Goal: Transaction & Acquisition: Purchase product/service

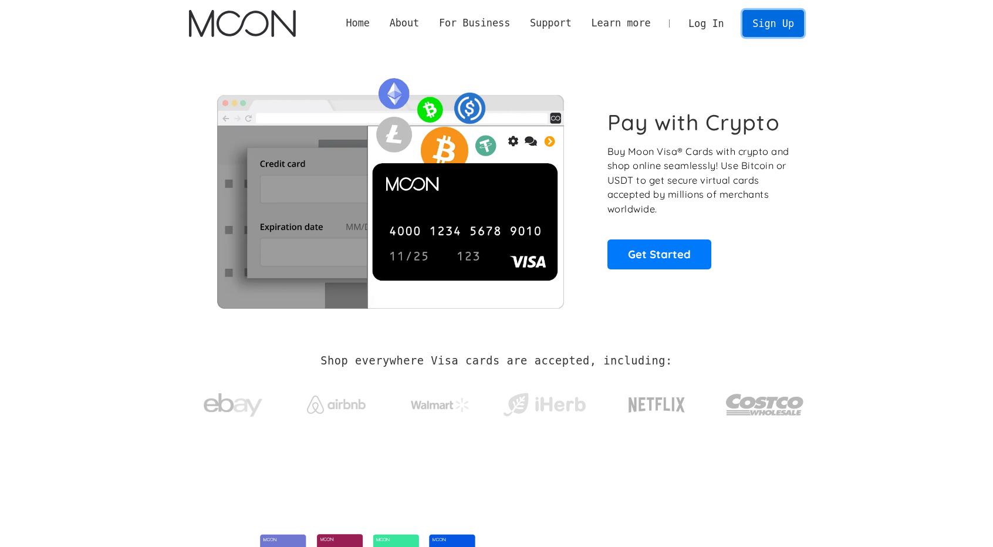
click at [777, 28] on link "Sign Up" at bounding box center [773, 23] width 61 height 26
click at [715, 28] on link "Log In" at bounding box center [706, 24] width 55 height 26
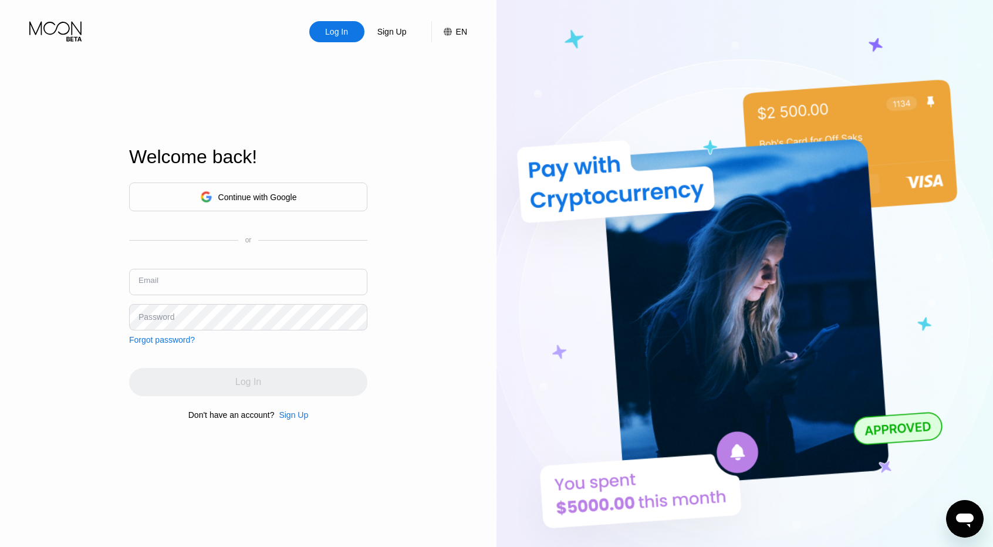
click at [258, 271] on input "text" at bounding box center [248, 282] width 238 height 26
click at [217, 293] on input "text" at bounding box center [248, 282] width 238 height 26
type input "g"
type input "f"
click at [229, 331] on div "Continue with Google or Email Password Forgot password?" at bounding box center [248, 264] width 238 height 162
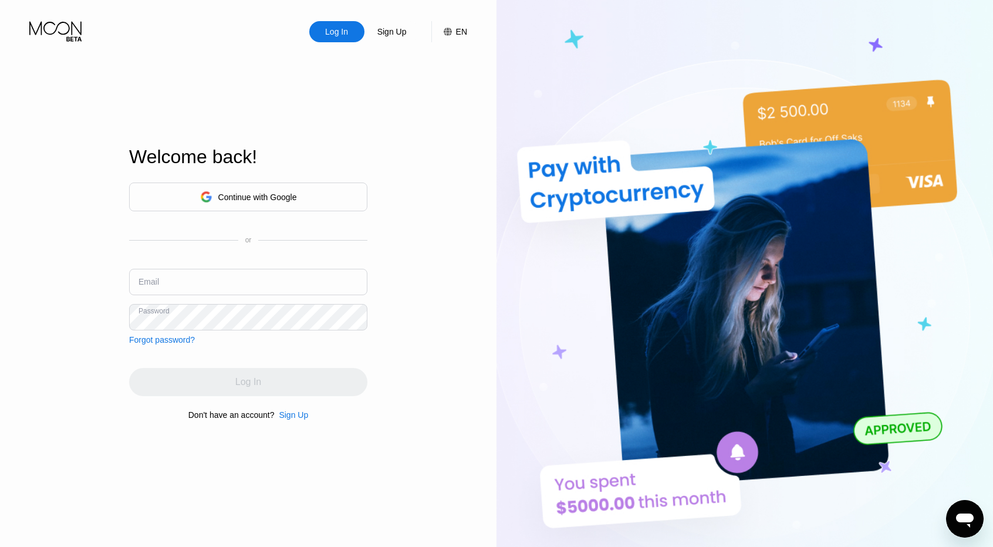
click at [241, 279] on input "text" at bounding box center [248, 282] width 238 height 26
click at [258, 282] on input "text" at bounding box center [248, 282] width 238 height 26
type input "maryamytx@gmail.com"
click at [160, 339] on div "Forgot password?" at bounding box center [162, 339] width 66 height 9
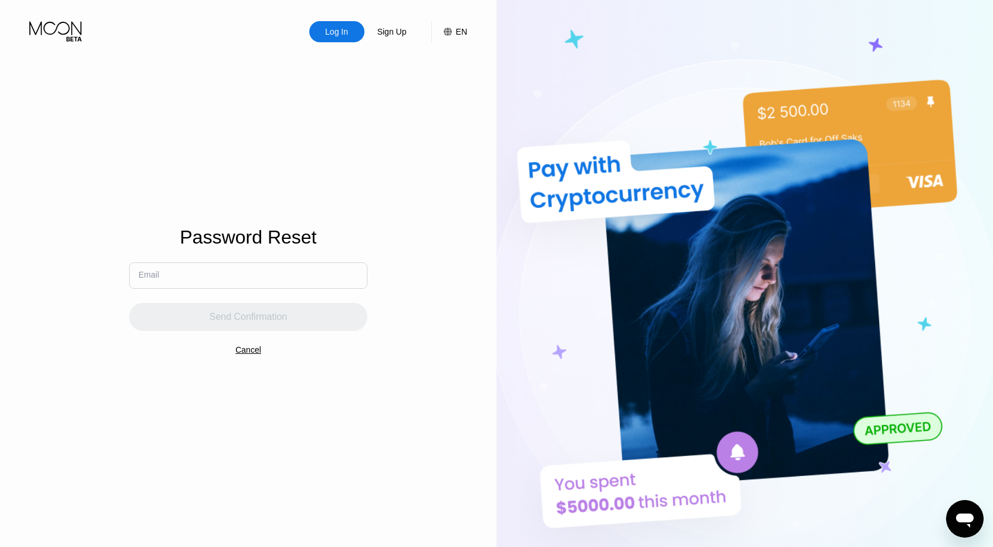
click at [210, 286] on input "text" at bounding box center [248, 275] width 238 height 26
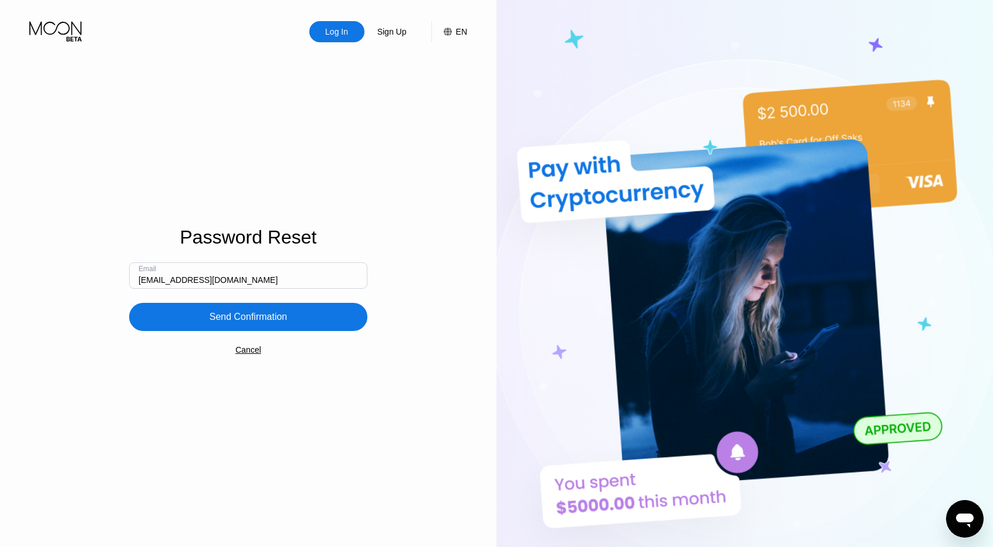
type input "maryamytx@gmail.com"
click at [234, 320] on div "Send Confirmation" at bounding box center [249, 317] width 78 height 12
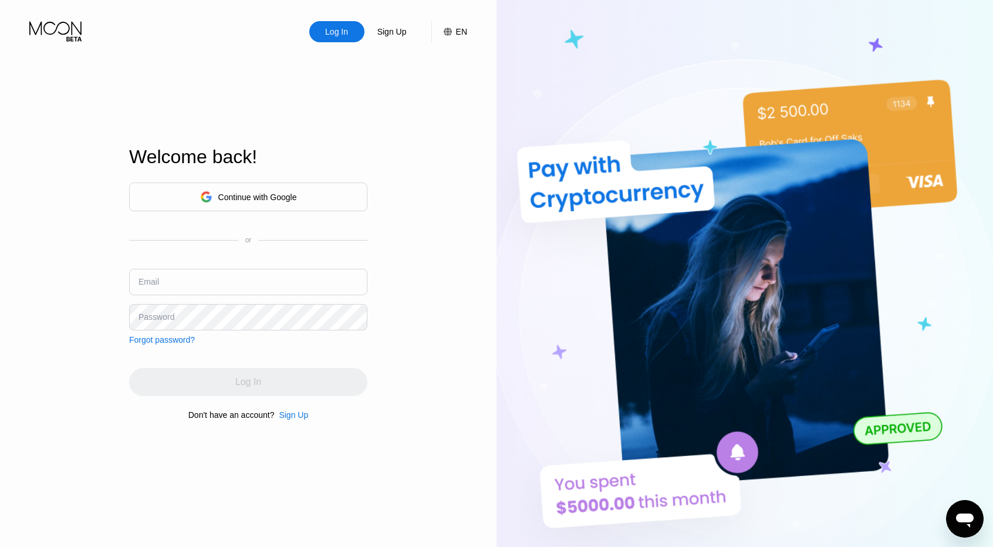
click at [163, 280] on input "text" at bounding box center [248, 282] width 238 height 26
type input "[EMAIL_ADDRESS][DOMAIN_NAME]"
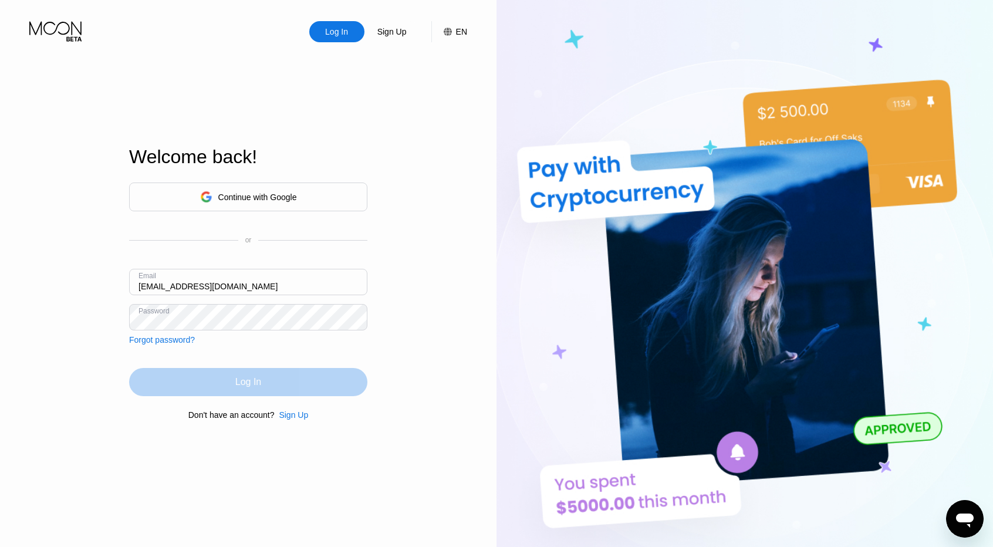
click at [237, 387] on div "Log In" at bounding box center [248, 382] width 26 height 12
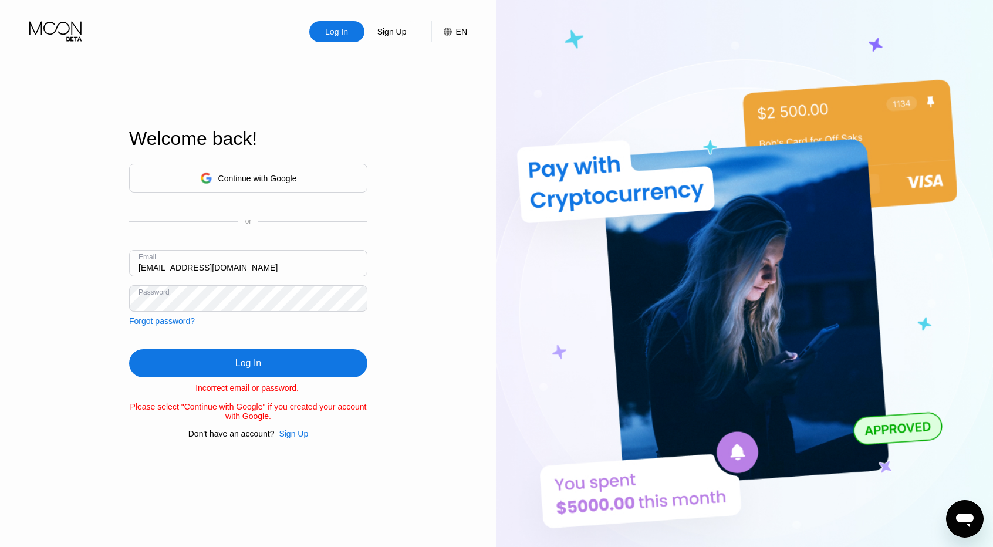
click at [105, 295] on div "Log In Sign Up EN Language Select an item Save Welcome back! Continue with Goog…" at bounding box center [248, 301] width 497 height 602
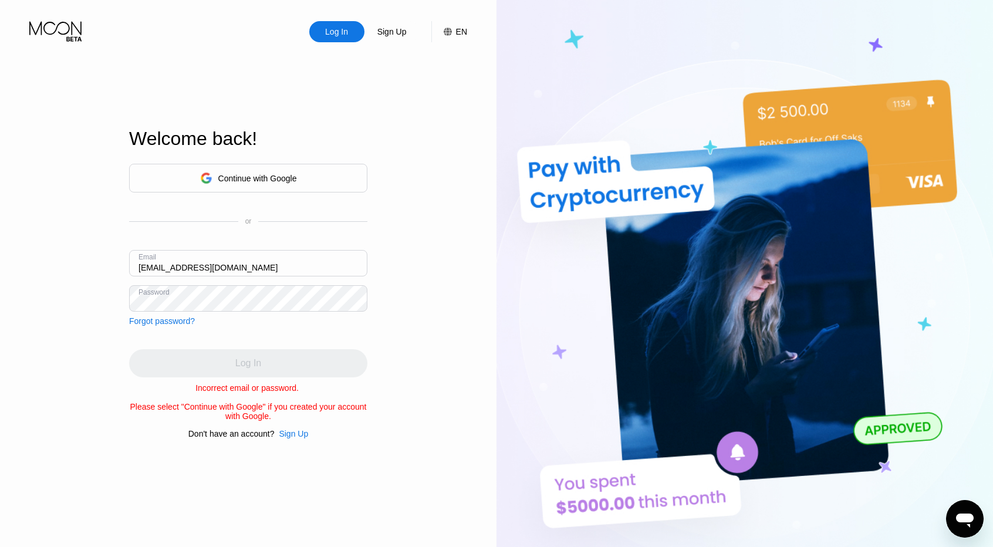
click at [302, 439] on div "Sign Up" at bounding box center [293, 433] width 29 height 9
click at [173, 316] on div "Forgot password?" at bounding box center [162, 320] width 66 height 9
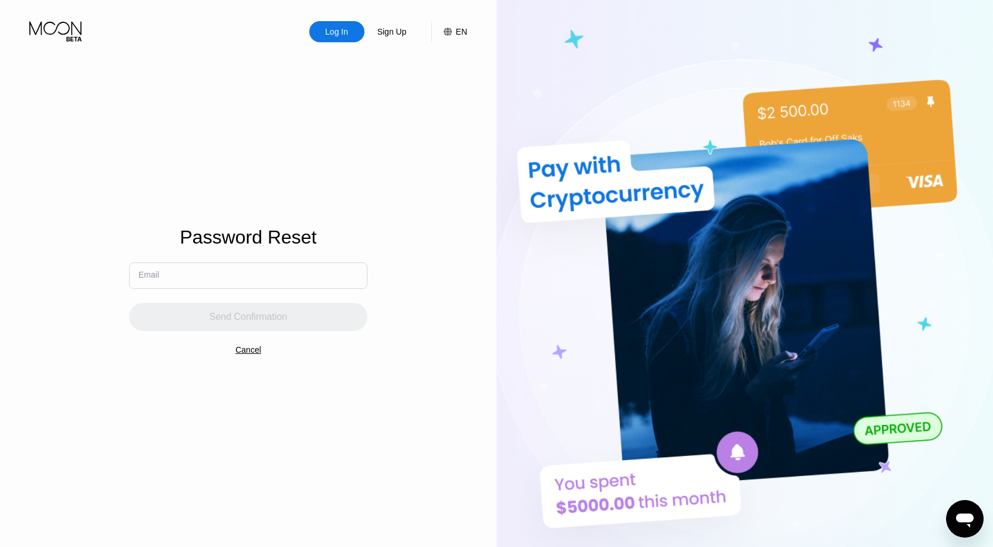
click at [183, 281] on input "text" at bounding box center [248, 275] width 238 height 26
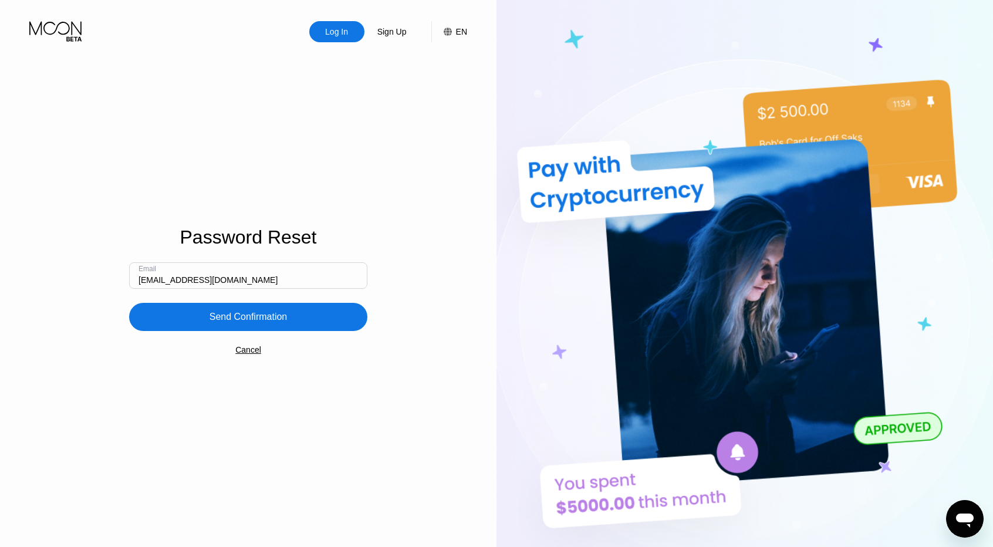
type input "[EMAIL_ADDRESS][DOMAIN_NAME]"
click at [269, 312] on div "Send Confirmation" at bounding box center [249, 317] width 78 height 12
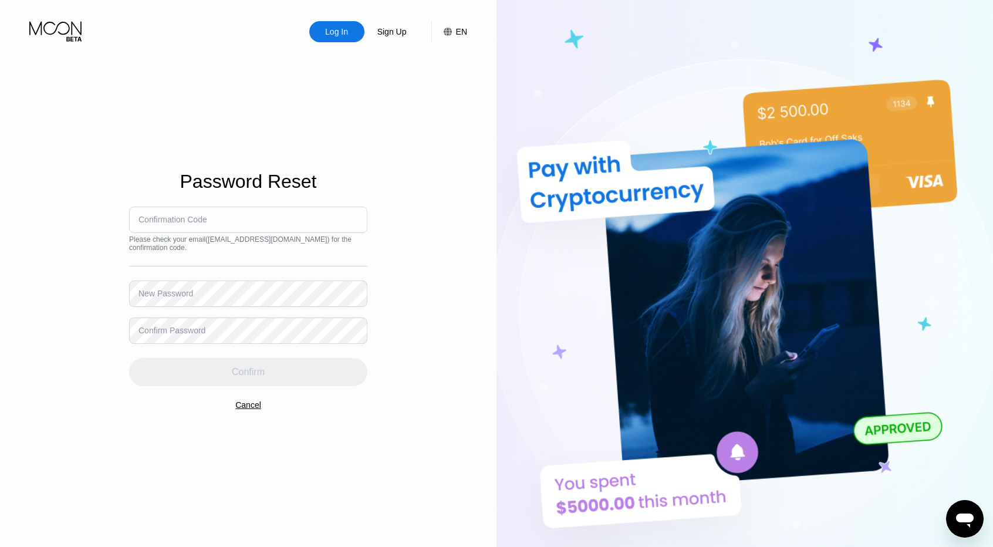
click at [207, 223] on div "Confirmation Code" at bounding box center [173, 219] width 69 height 9
click at [201, 224] on div "Confirmation Code" at bounding box center [173, 219] width 69 height 9
click at [204, 221] on div "Confirmation Code" at bounding box center [173, 219] width 69 height 9
click at [198, 326] on div "Confirm Password" at bounding box center [172, 330] width 67 height 9
click at [210, 228] on input at bounding box center [248, 220] width 238 height 26
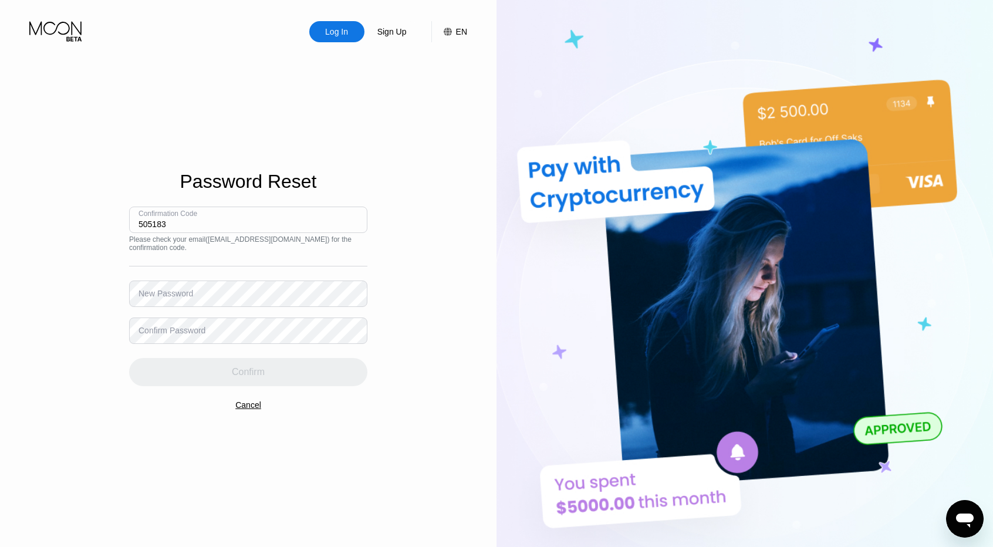
type input "505183"
click at [188, 289] on div "New Password" at bounding box center [166, 293] width 55 height 9
click at [196, 323] on div "Confirm Password" at bounding box center [248, 331] width 238 height 26
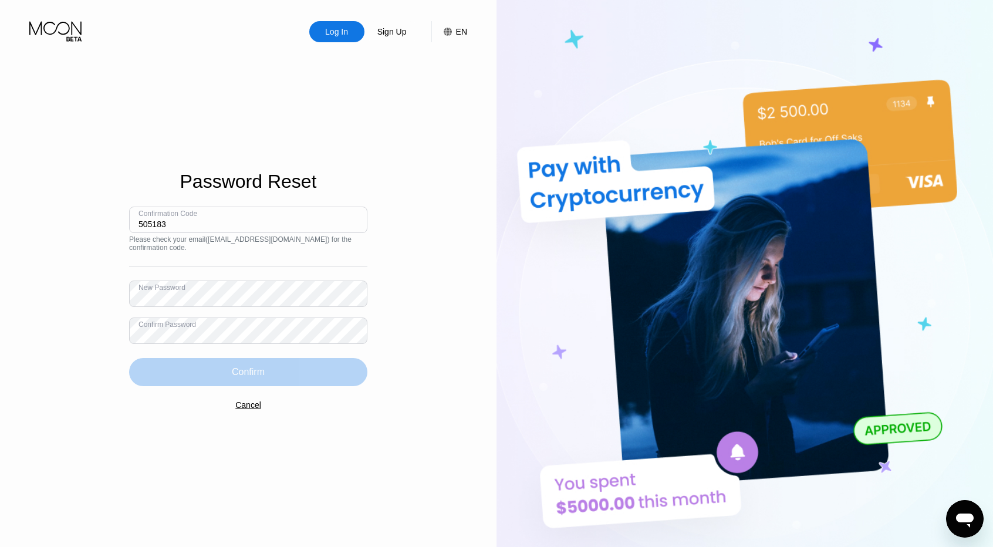
click at [252, 368] on div "Confirm" at bounding box center [248, 372] width 33 height 12
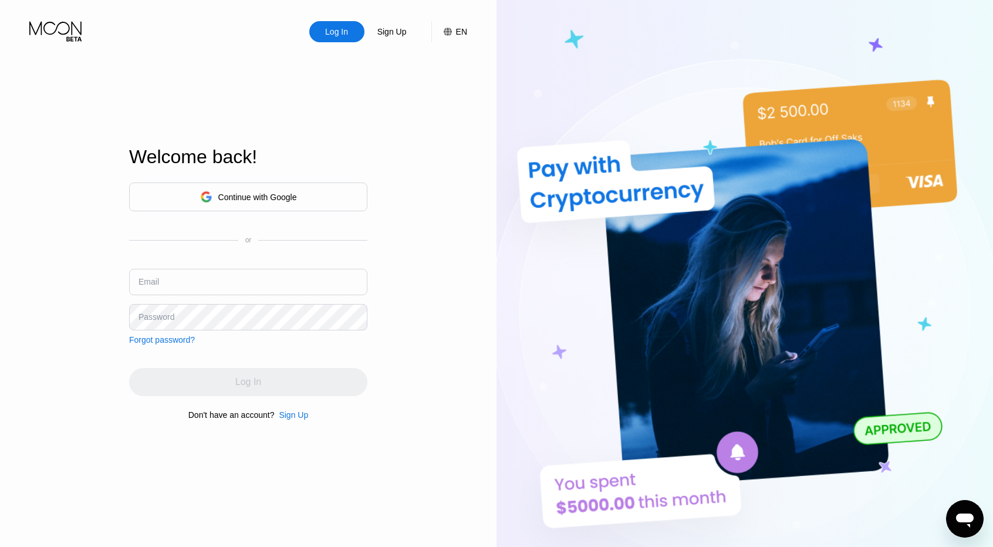
click at [229, 281] on input "text" at bounding box center [248, 282] width 238 height 26
type input "forbin2050@gmail.com"
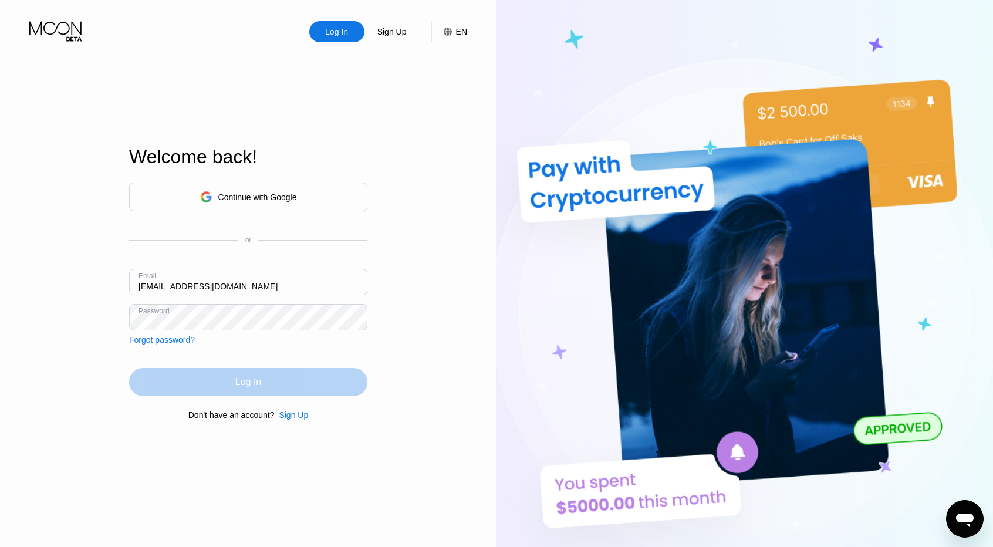
click at [262, 386] on div "Log In" at bounding box center [248, 382] width 238 height 28
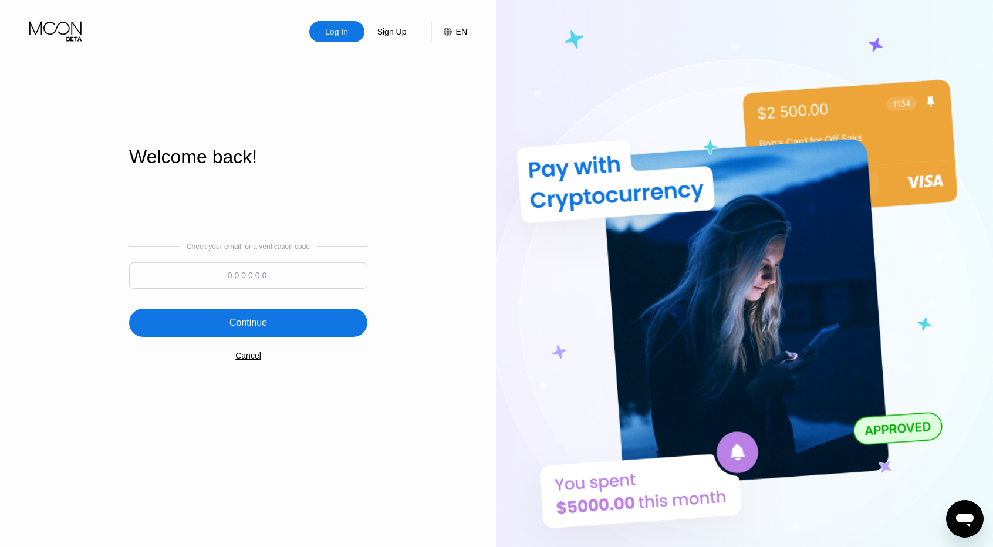
click at [194, 283] on input at bounding box center [248, 275] width 238 height 26
type input "842803"
click at [240, 328] on div "Continue" at bounding box center [249, 323] width 38 height 12
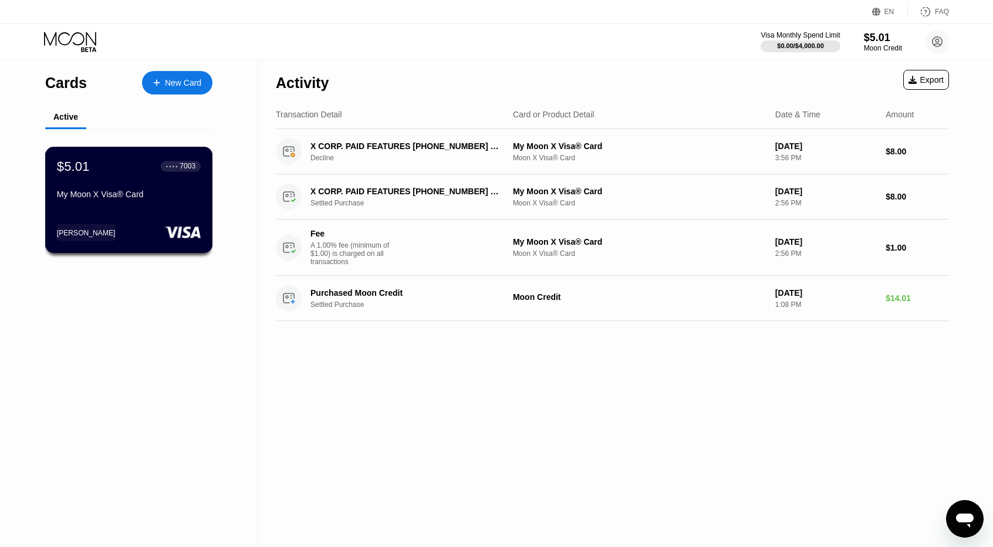
click at [109, 199] on div "My Moon X Visa® Card" at bounding box center [129, 194] width 144 height 9
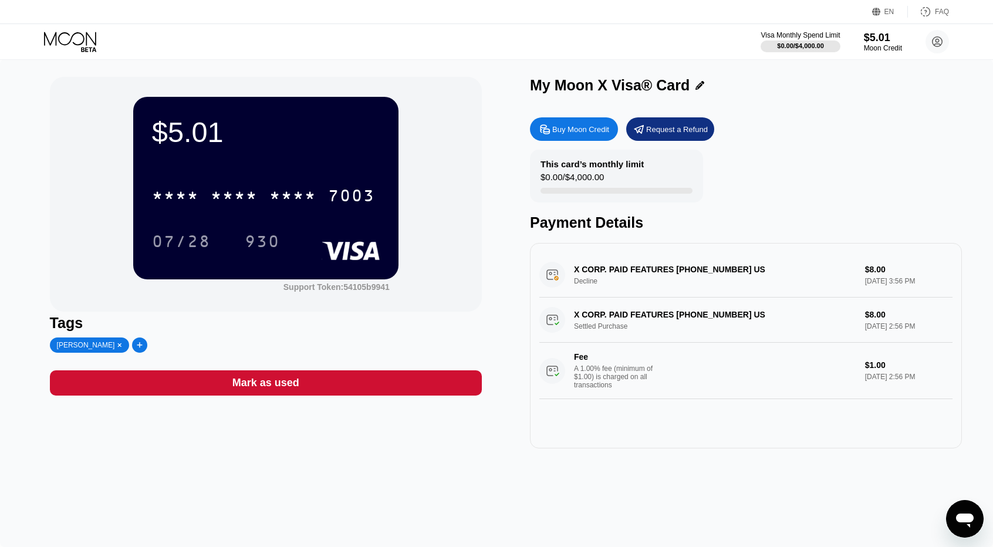
click at [579, 127] on div "Buy Moon Credit" at bounding box center [580, 129] width 57 height 10
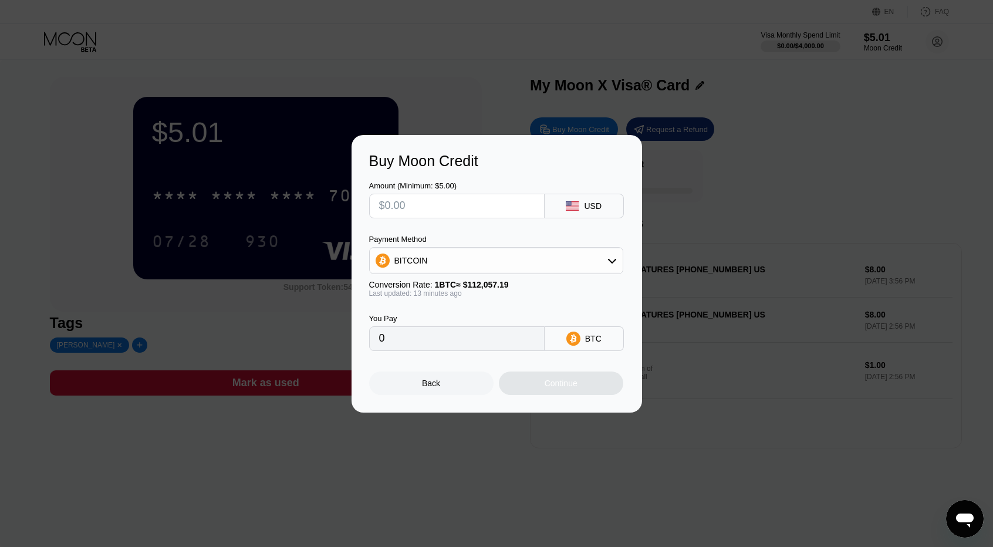
click at [422, 210] on input "text" at bounding box center [457, 205] width 156 height 23
click at [418, 208] on input "text" at bounding box center [457, 205] width 156 height 23
type input "$7"
type input "0.00006245"
type input "$7"
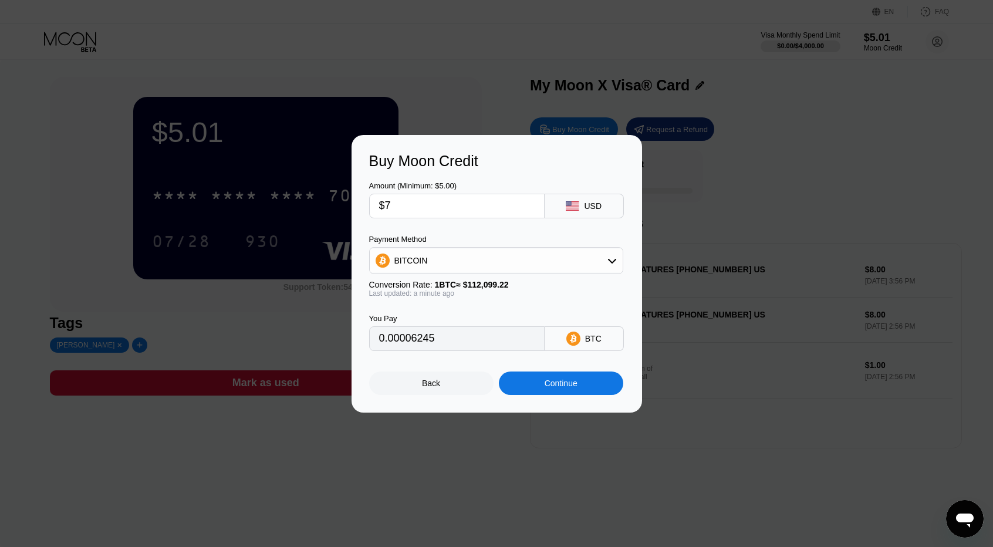
click at [421, 211] on input "$7" at bounding box center [457, 205] width 156 height 23
type input "0"
type input "$8"
type input "0.00007137"
type input "$8.5"
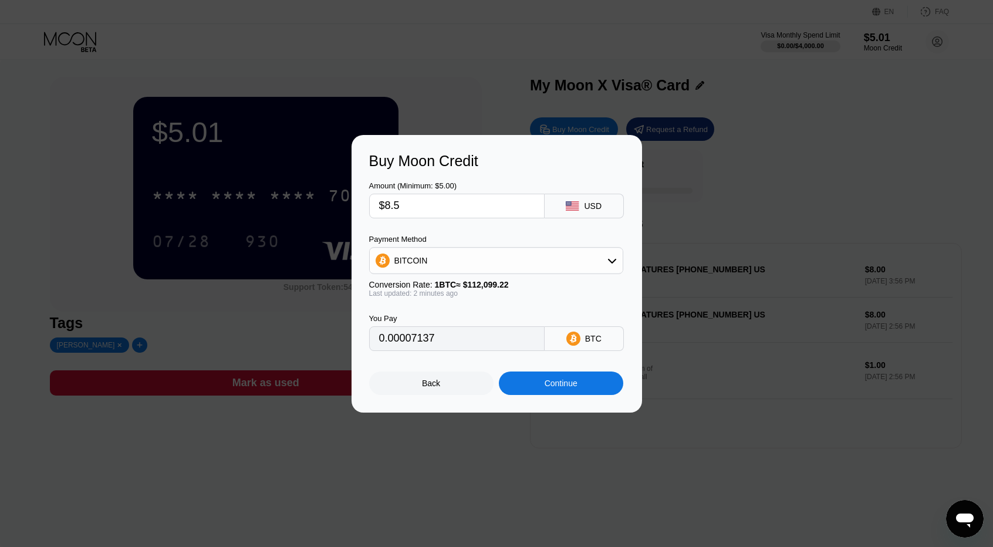
type input "0.00007583"
type input "$8.5"
click at [557, 387] on div "Continue" at bounding box center [561, 383] width 33 height 9
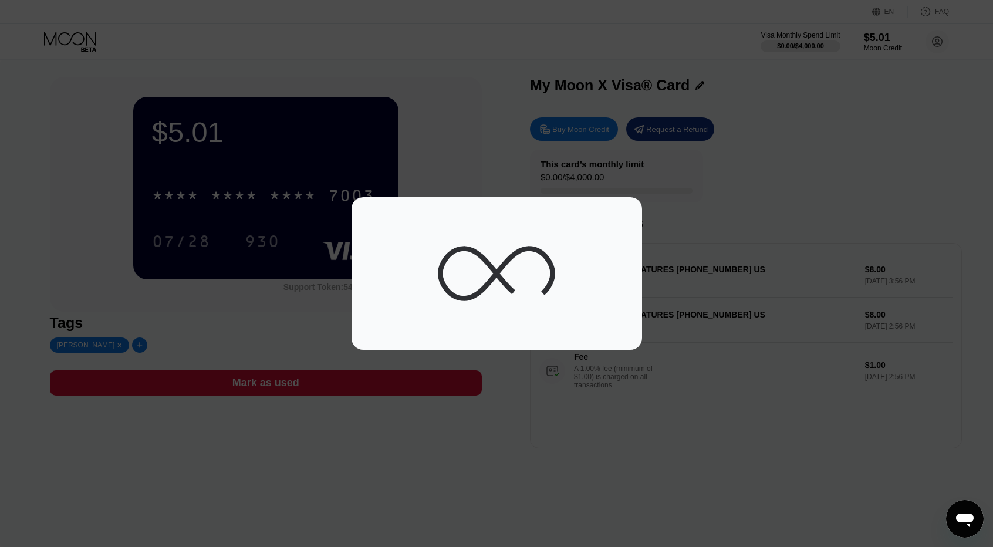
click at [488, 196] on div at bounding box center [501, 273] width 1002 height 547
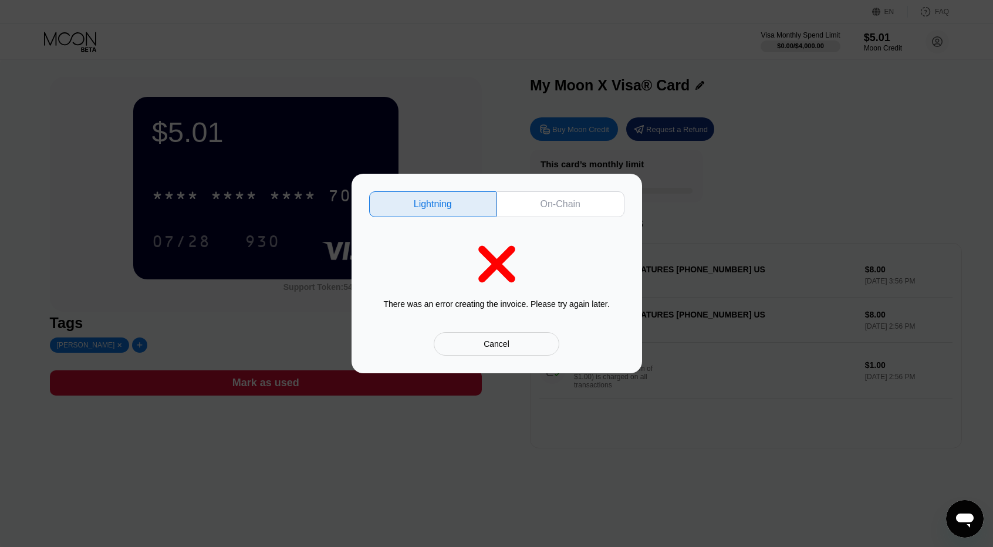
click at [505, 349] on div "Cancel" at bounding box center [497, 344] width 26 height 11
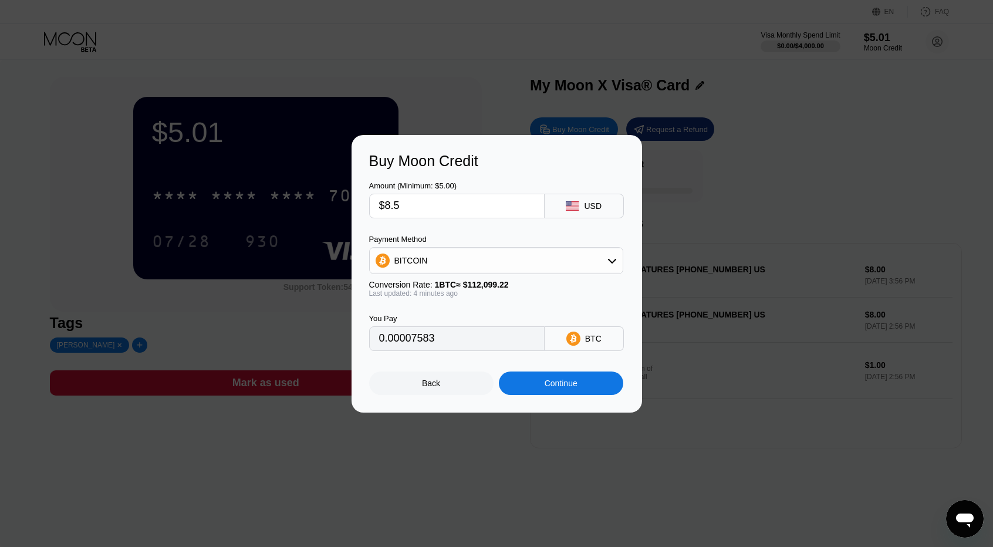
type input "0.00007596"
click at [587, 389] on div "Continue" at bounding box center [561, 383] width 124 height 23
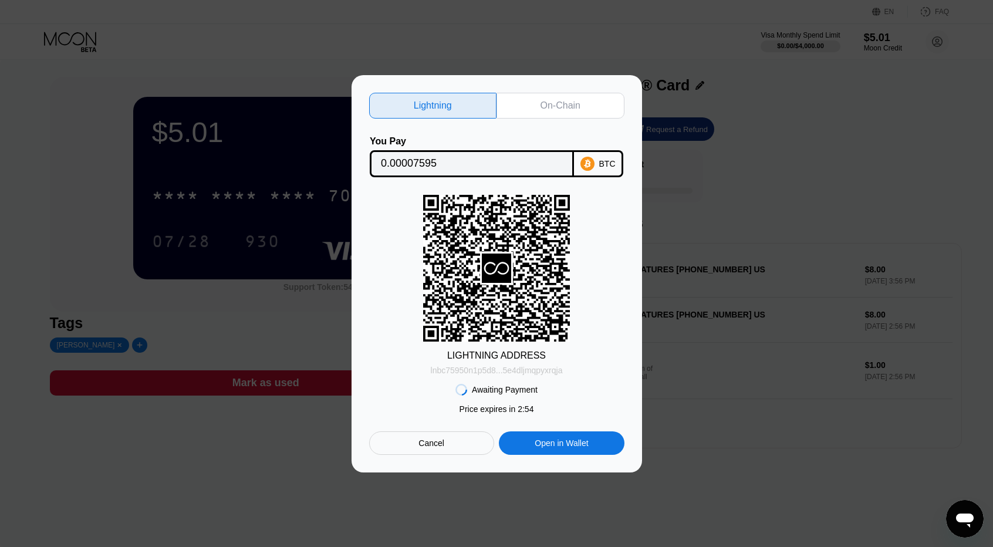
click at [520, 375] on div "lnbc75950n1p5d8...5e4dljmqpyxrqja" at bounding box center [497, 370] width 132 height 9
click at [391, 399] on div "Awaiting Payment Price expires in 0 : 18 Cancel Open in Wallet" at bounding box center [496, 415] width 255 height 80
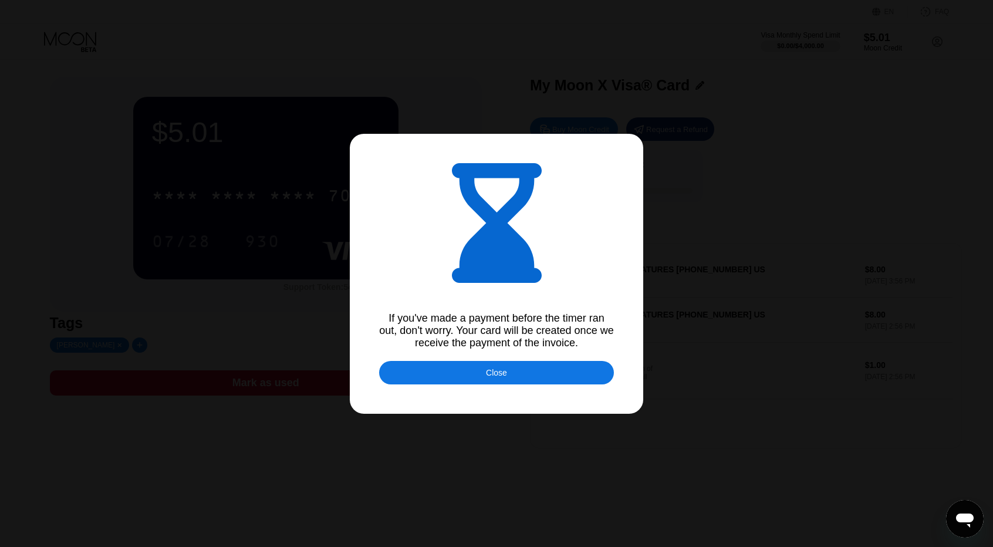
type input "0.00007591"
click at [513, 374] on div "Close" at bounding box center [496, 372] width 235 height 23
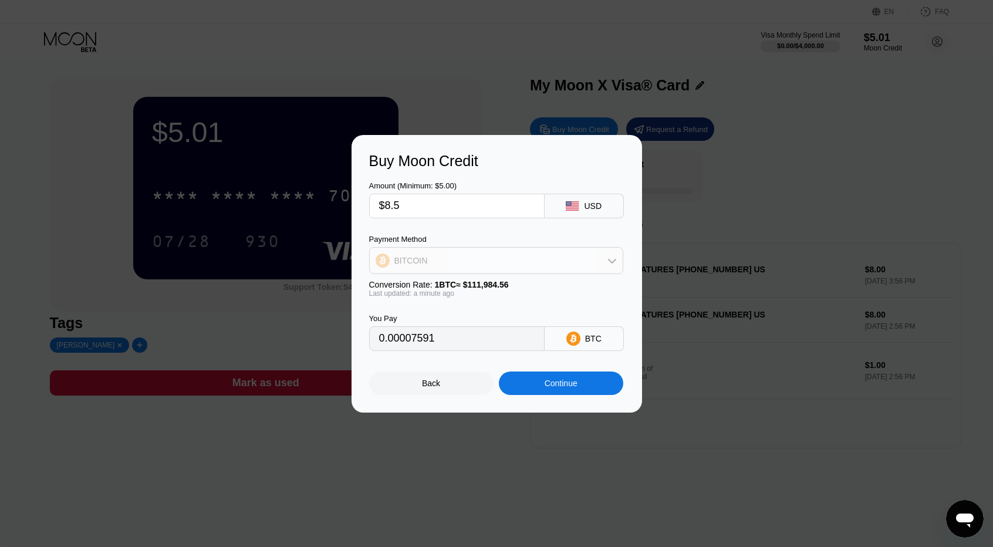
click at [610, 267] on div "BITCOIN" at bounding box center [496, 260] width 253 height 23
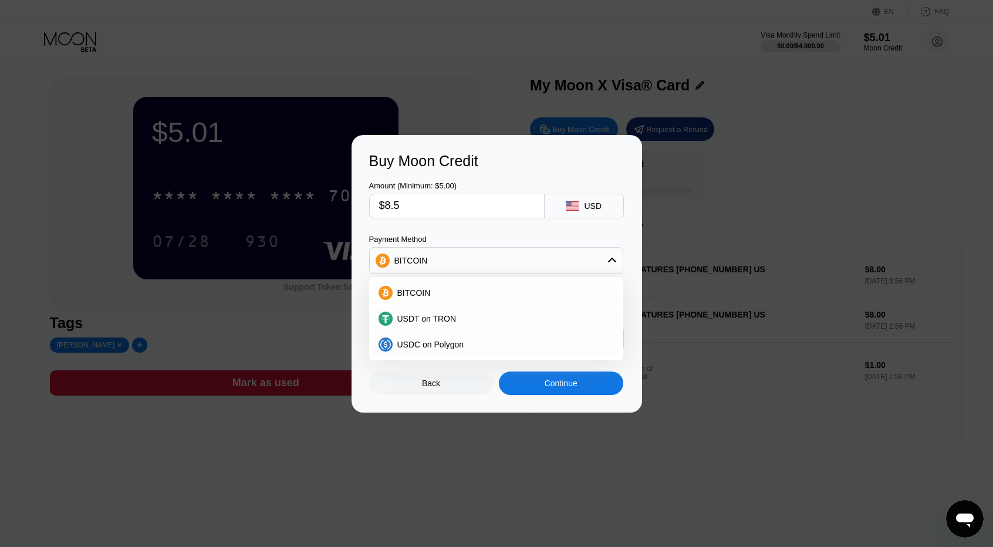
click at [611, 264] on icon at bounding box center [612, 260] width 9 height 9
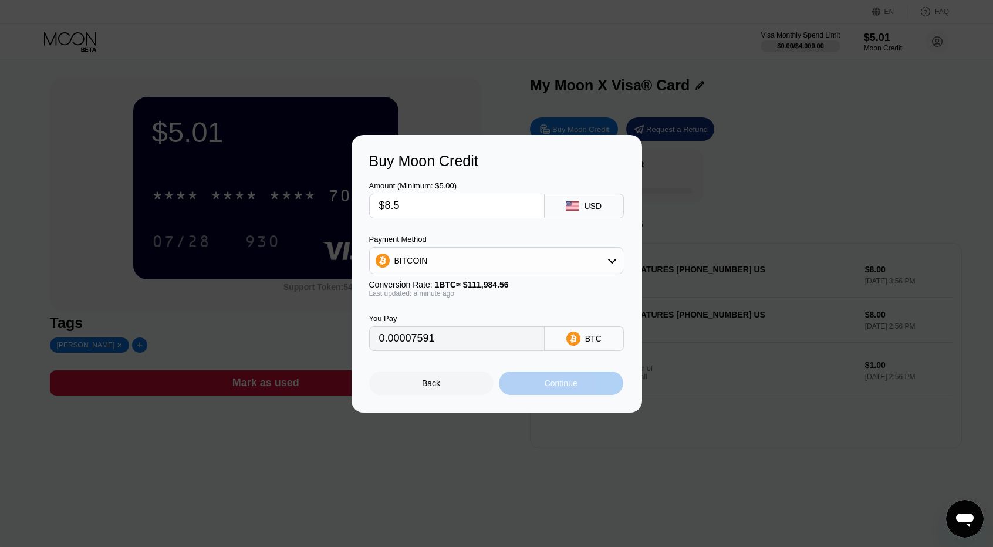
click at [571, 387] on div "Continue" at bounding box center [561, 383] width 33 height 9
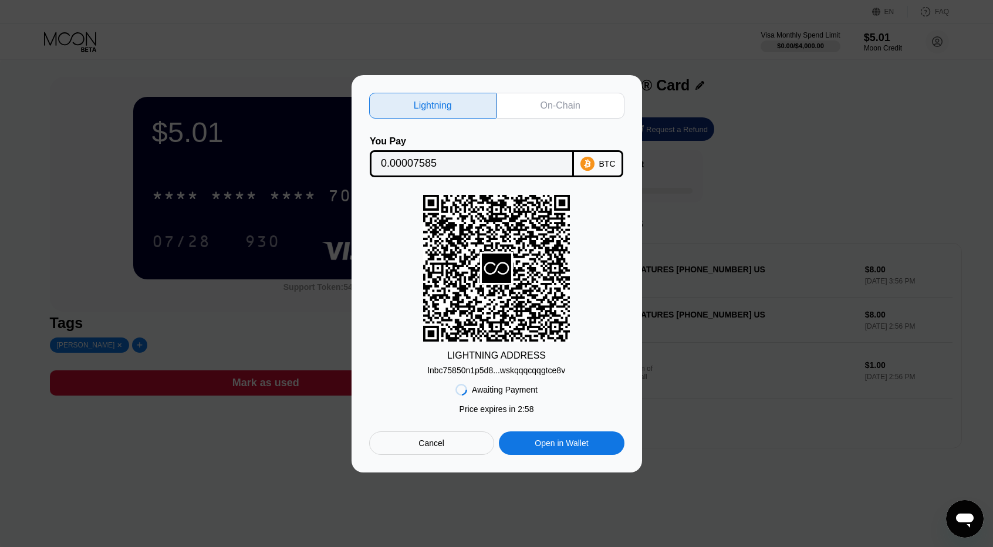
click at [520, 356] on div "LIGHTNING ADDRESS" at bounding box center [496, 355] width 99 height 11
click at [555, 100] on div "On-Chain" at bounding box center [561, 106] width 40 height 12
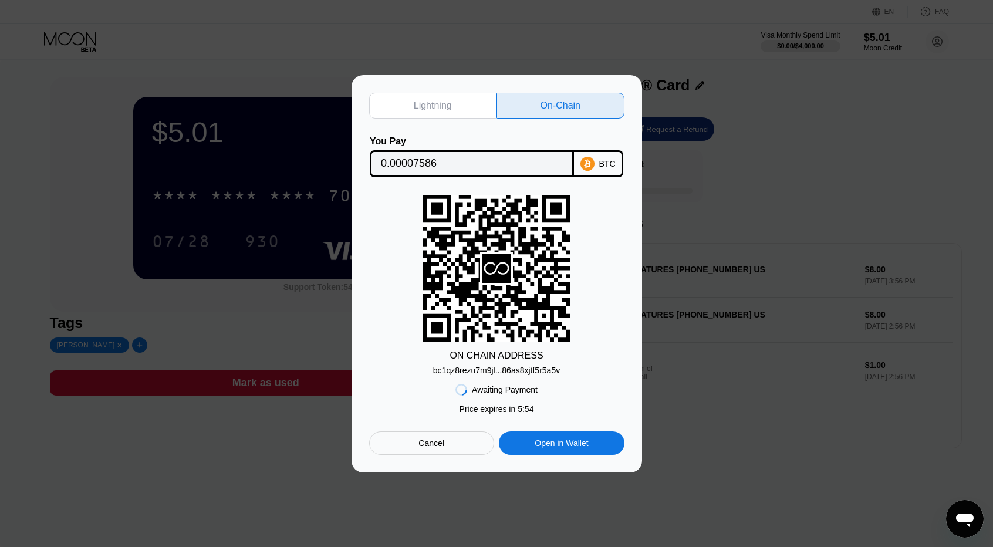
click at [548, 373] on div "bc1qz8rezu7m9jl...86as8xjtf5r5a5v" at bounding box center [496, 370] width 127 height 9
click at [438, 447] on div "Cancel" at bounding box center [432, 443] width 26 height 11
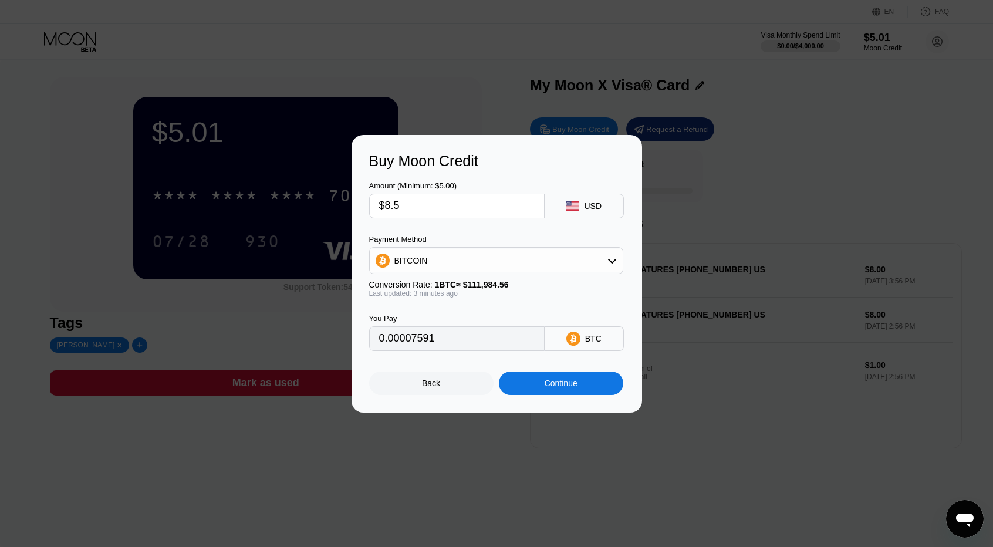
type input "0.00007586"
click at [426, 205] on input "$8.5" at bounding box center [457, 205] width 156 height 23
type input "$8."
type input "0.00007140"
type input "$8.4"
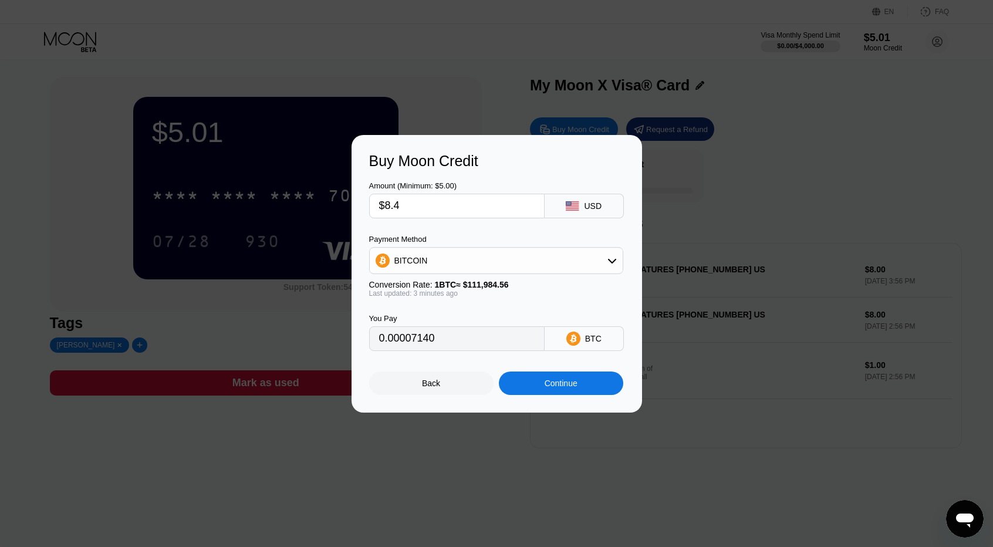
type input "0.00007497"
type input "$8.48"
type input "0.00007568"
type input "$8.48"
click at [564, 388] on div "Continue" at bounding box center [561, 383] width 33 height 9
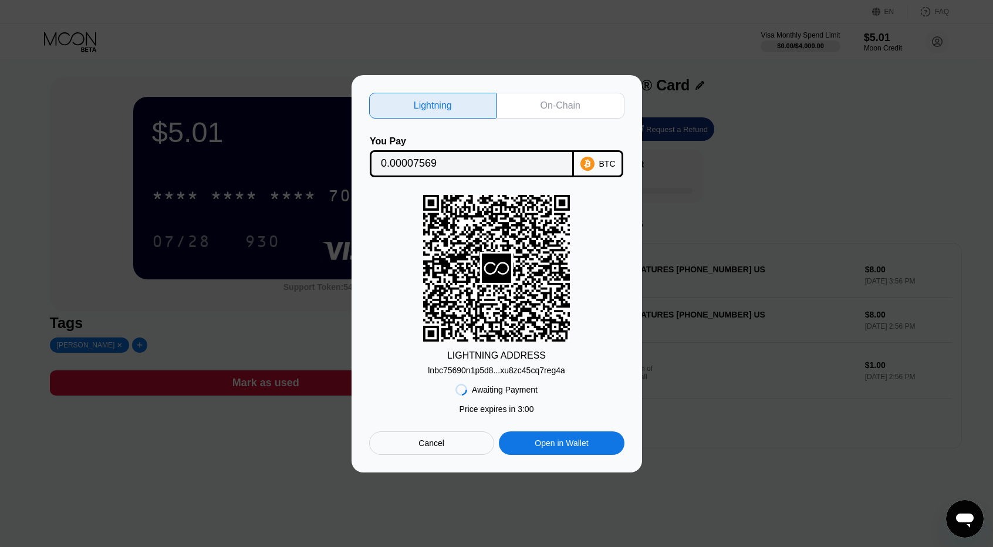
click at [544, 102] on div "On-Chain" at bounding box center [561, 106] width 40 height 12
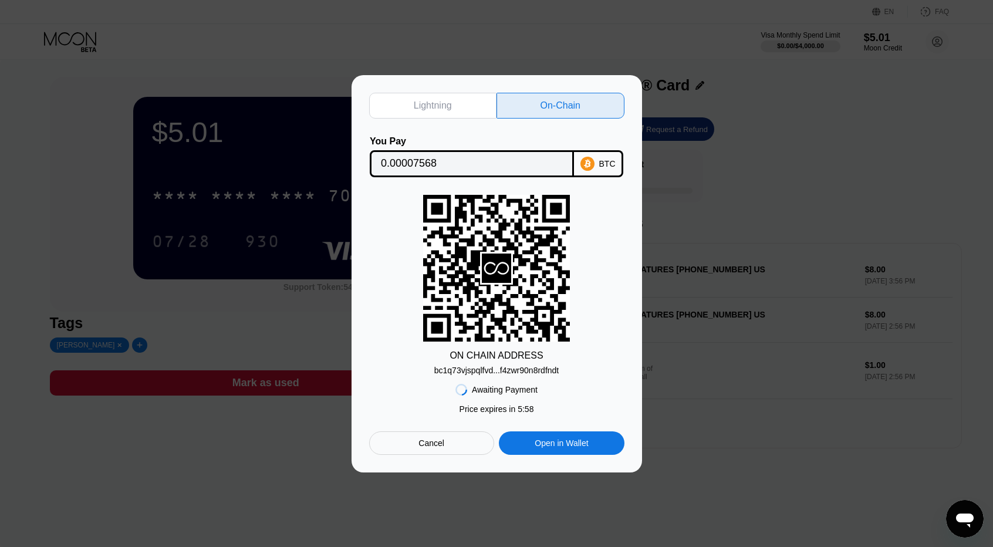
click at [524, 370] on div "bc1q73vjspqlfvd...f4zwr90n8rdfndt" at bounding box center [496, 370] width 124 height 9
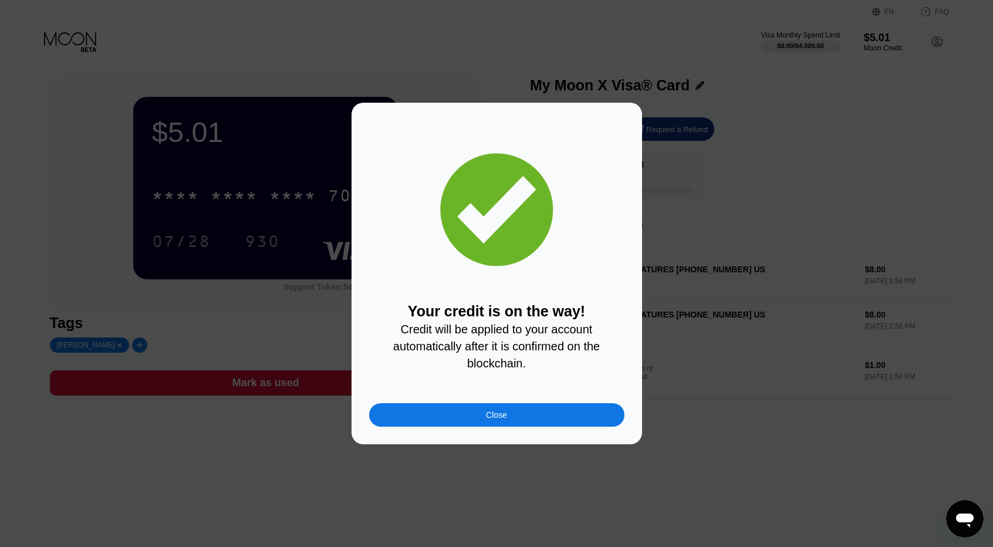
click at [511, 418] on div "Close" at bounding box center [496, 414] width 255 height 23
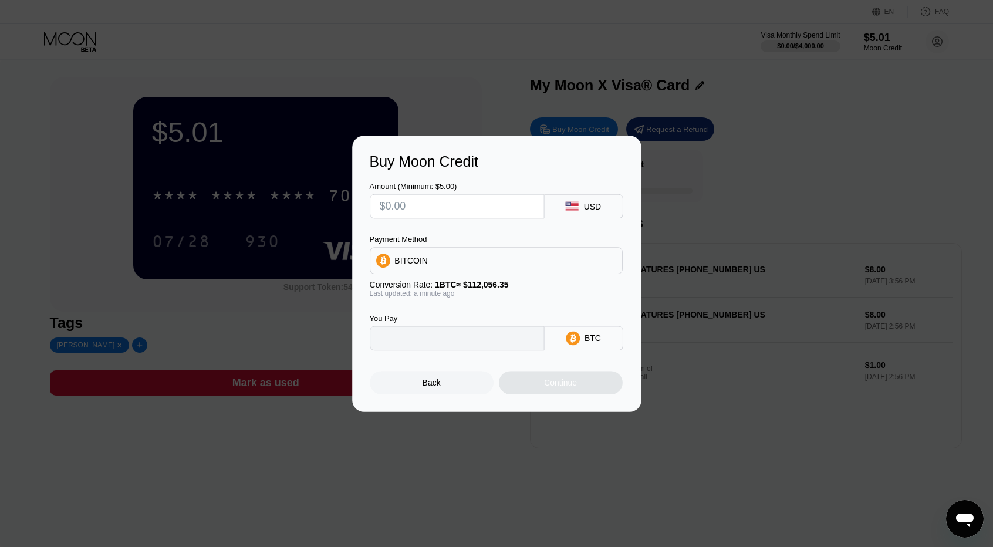
type input "0"
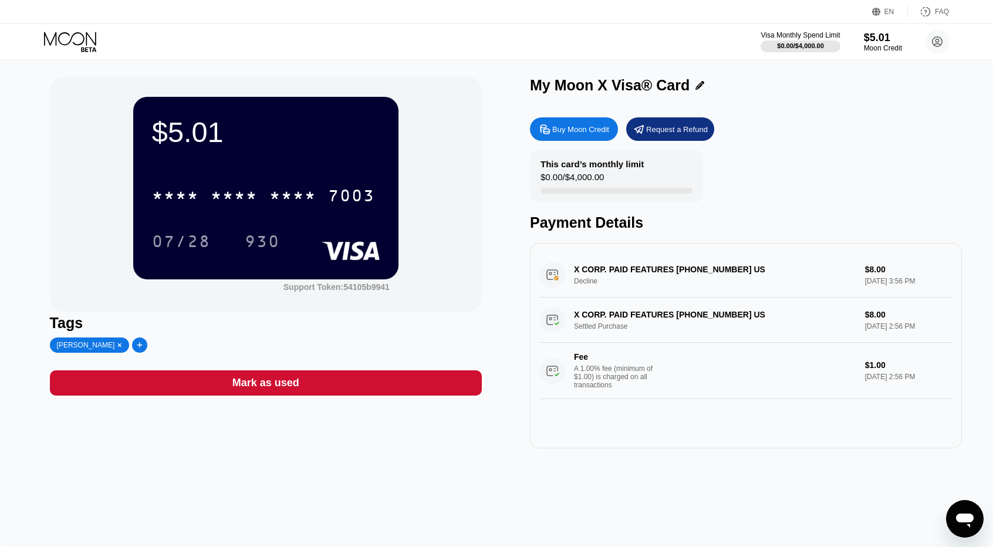
click at [722, 518] on div "$5.01 * * * * * * * * * * * * 7003 07/28 930 Support Token: 54105b9941 Tags mar…" at bounding box center [496, 303] width 993 height 488
drag, startPoint x: 614, startPoint y: 478, endPoint x: 606, endPoint y: 465, distance: 15.8
click at [614, 478] on div "$5.01 * * * * * * * * * * * * 7003 07/28 930 Support Token: 54105b9941 Tags mar…" at bounding box center [496, 303] width 993 height 488
click at [567, 129] on div "Buy Moon Credit" at bounding box center [580, 129] width 57 height 10
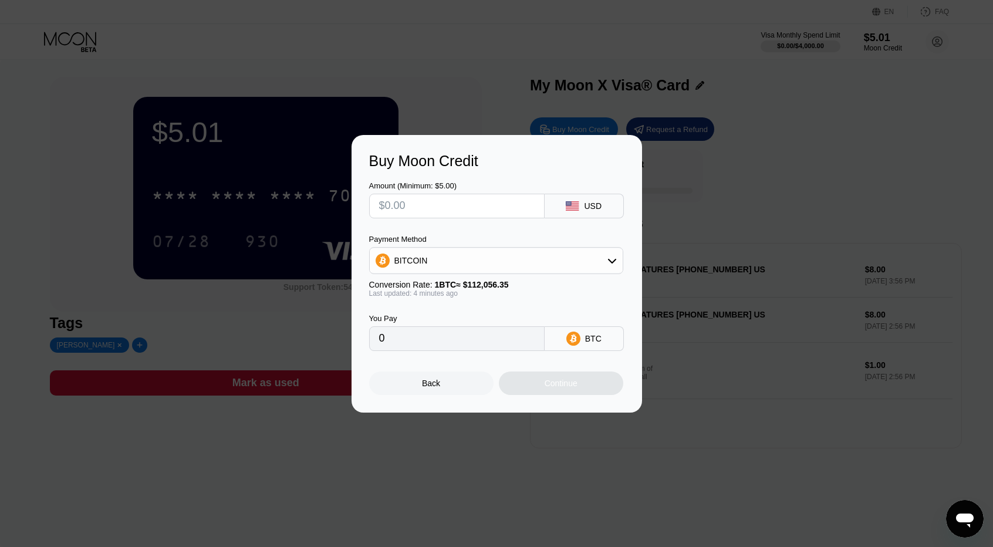
click at [658, 425] on div at bounding box center [501, 273] width 1002 height 547
click at [778, 120] on div at bounding box center [501, 273] width 1002 height 547
click at [659, 164] on div "Buy Moon Credit Amount (Minimum: $5.00) USD Payment Method BITCOIN Conversion R…" at bounding box center [496, 274] width 993 height 278
click at [584, 449] on div at bounding box center [501, 273] width 1002 height 547
click at [417, 389] on div "Back" at bounding box center [431, 383] width 124 height 23
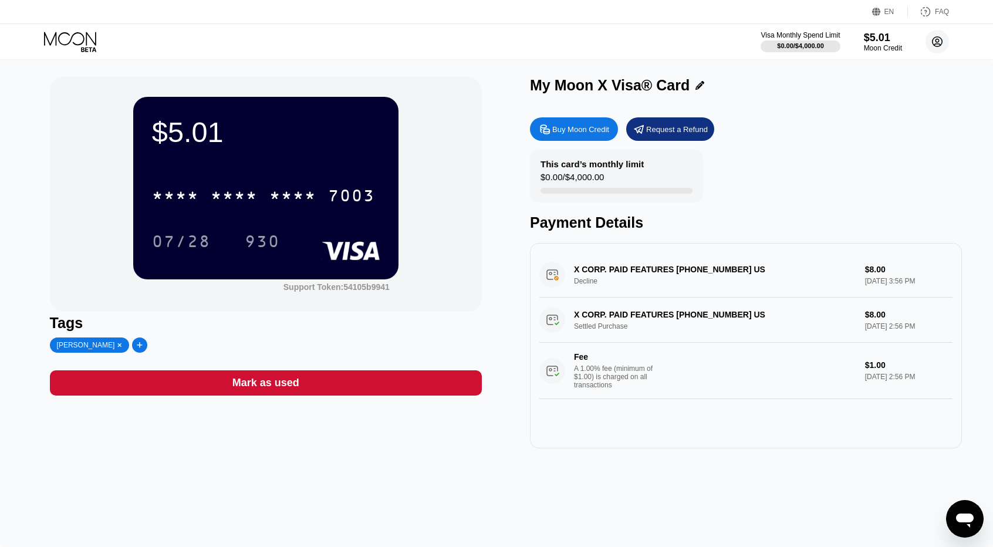
click at [941, 39] on circle at bounding box center [937, 41] width 23 height 23
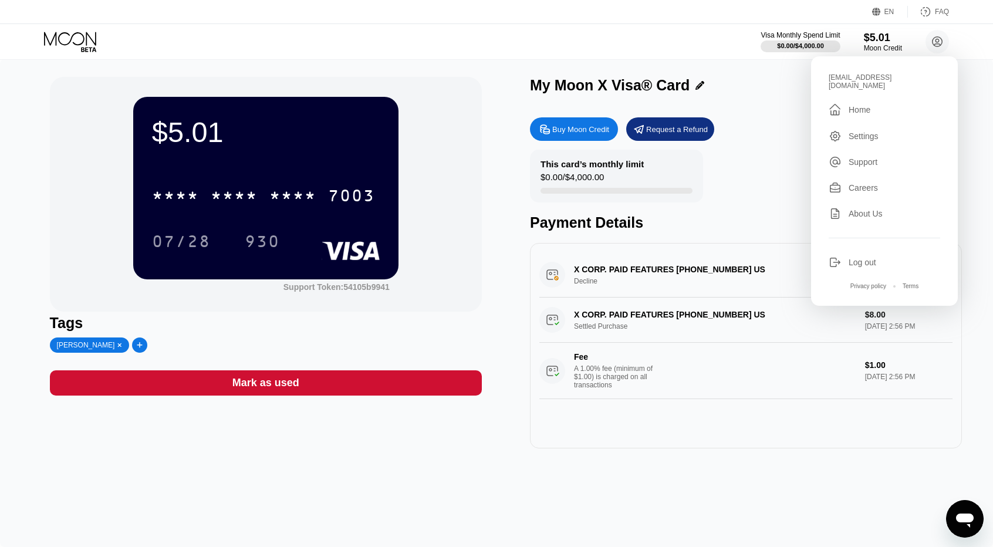
click at [786, 146] on div "Buy Moon Credit Request a Refund This card’s monthly limit $0.00 / $4,000.00 Pa…" at bounding box center [746, 280] width 432 height 337
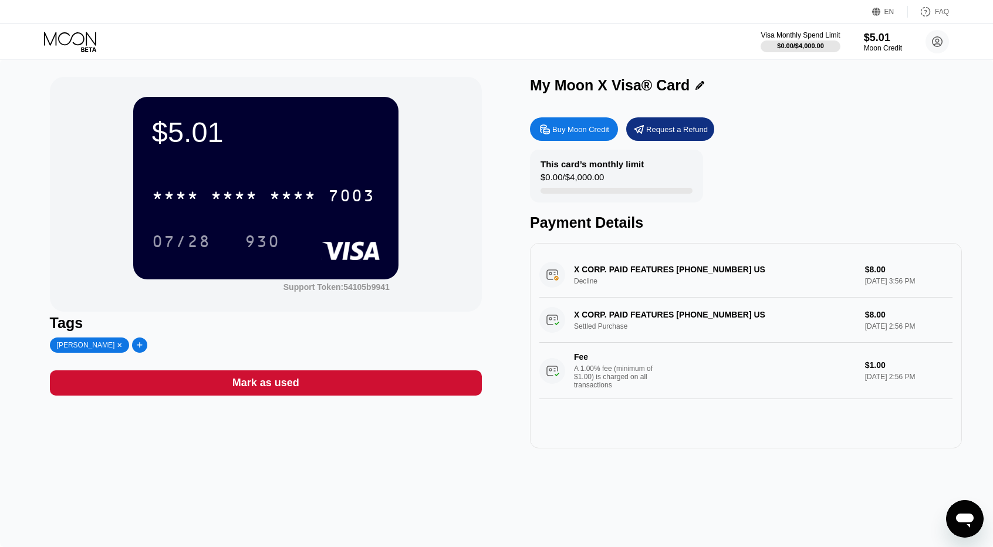
click at [715, 481] on div "$5.01 * * * * * * * * * * * * 7003 07/28 930 Support Token: 54105b9941 Tags mar…" at bounding box center [496, 303] width 993 height 488
click at [630, 463] on div "$5.01 * * * * * * * * * * * * 7003 07/28 930 Support Token: 54105b9941 Tags mar…" at bounding box center [496, 303] width 993 height 488
click at [744, 428] on div "X CORP. PAID FEATURES +14156978699 US Decline $8.00 Sep 23, 2025 3:56 PM X CORP…" at bounding box center [746, 345] width 432 height 205
click at [869, 42] on div "$5.01" at bounding box center [883, 37] width 39 height 12
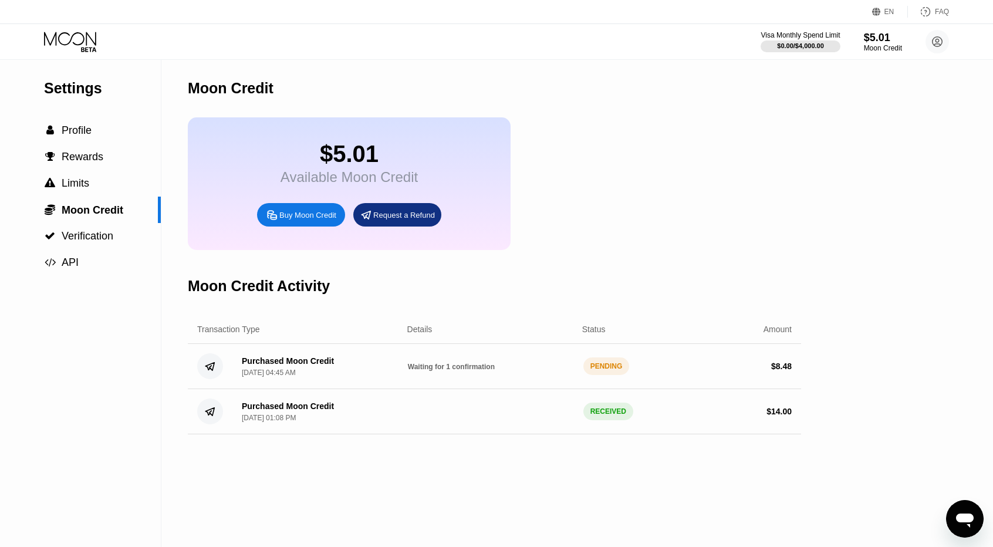
click at [962, 129] on div "Settings  Profile  Rewards  Limits  Moon Credit  Verification  API Moon C…" at bounding box center [496, 303] width 993 height 488
click at [965, 211] on div "Settings  Profile  Rewards  Limits  Moon Credit  Verification  API Moon C…" at bounding box center [496, 303] width 993 height 488
click at [534, 371] on div "Waiting for 1 confirmation" at bounding box center [491, 366] width 166 height 9
click at [504, 434] on div "Purchased Moon Credit Aug 23, 2025, 01:08 PM RECEIVED $ 14.00" at bounding box center [495, 411] width 614 height 45
click at [83, 136] on span "Profile" at bounding box center [77, 130] width 30 height 12
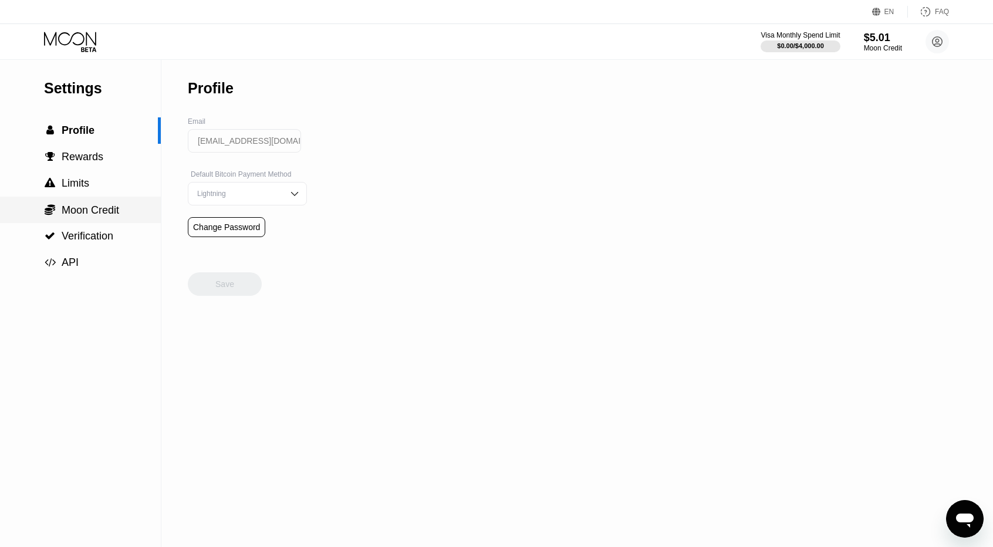
click at [90, 216] on span "Moon Credit" at bounding box center [91, 210] width 58 height 12
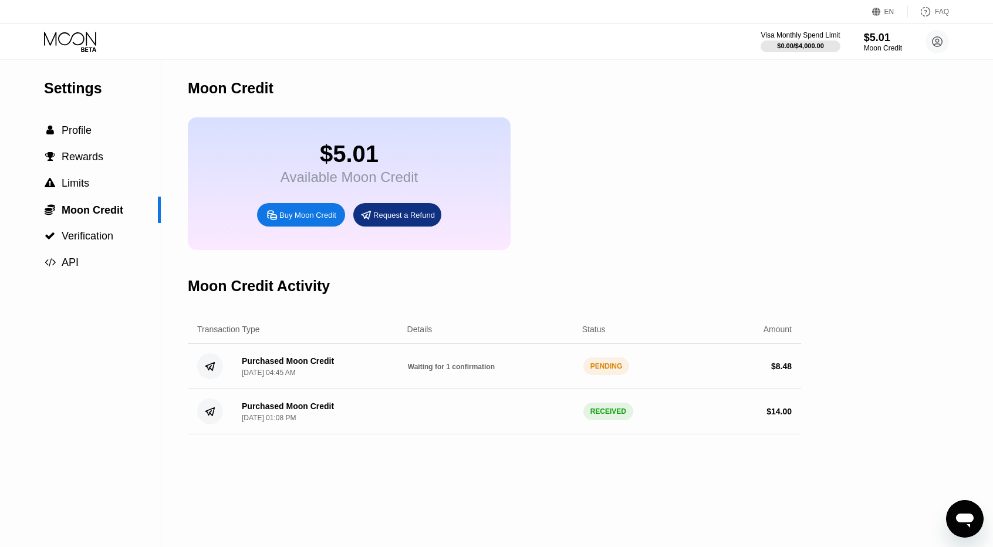
click at [666, 482] on div "Moon Credit $5.01 Available Moon Credit Buy Moon Credit Request a Refund Moon C…" at bounding box center [495, 303] width 614 height 488
click at [937, 191] on div "Settings  Profile  Rewards  Limits  Moon Credit  Verification  API Moon C…" at bounding box center [496, 303] width 993 height 488
click at [80, 136] on span "Profile" at bounding box center [77, 130] width 30 height 12
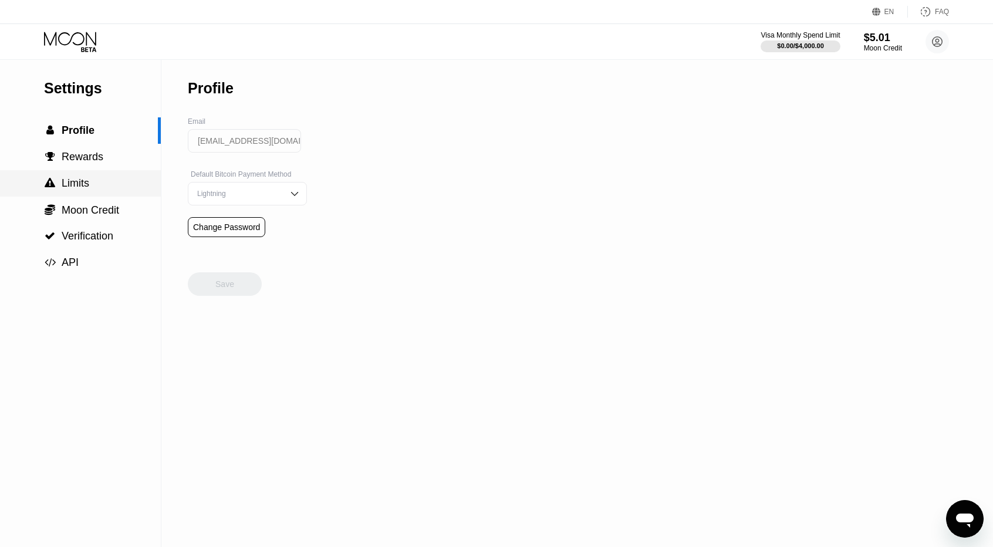
click at [90, 190] on div " Limits" at bounding box center [80, 183] width 161 height 12
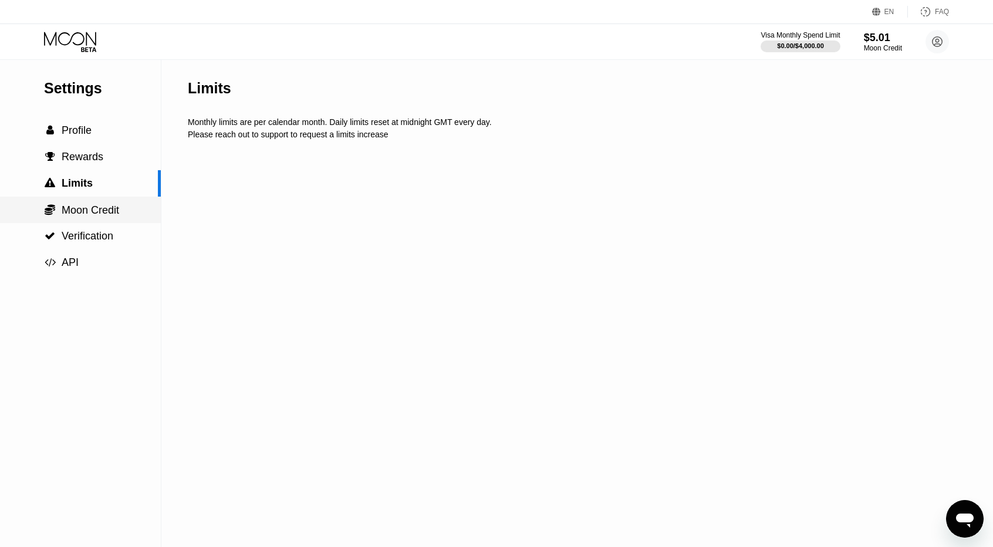
click at [98, 209] on span "Moon Credit" at bounding box center [91, 210] width 58 height 12
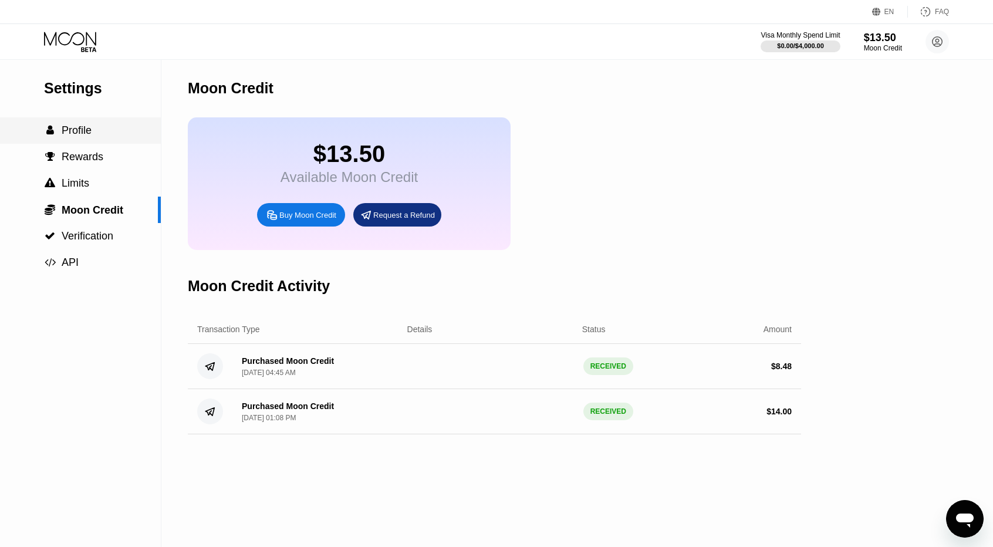
click at [92, 136] on div " Profile" at bounding box center [80, 130] width 161 height 12
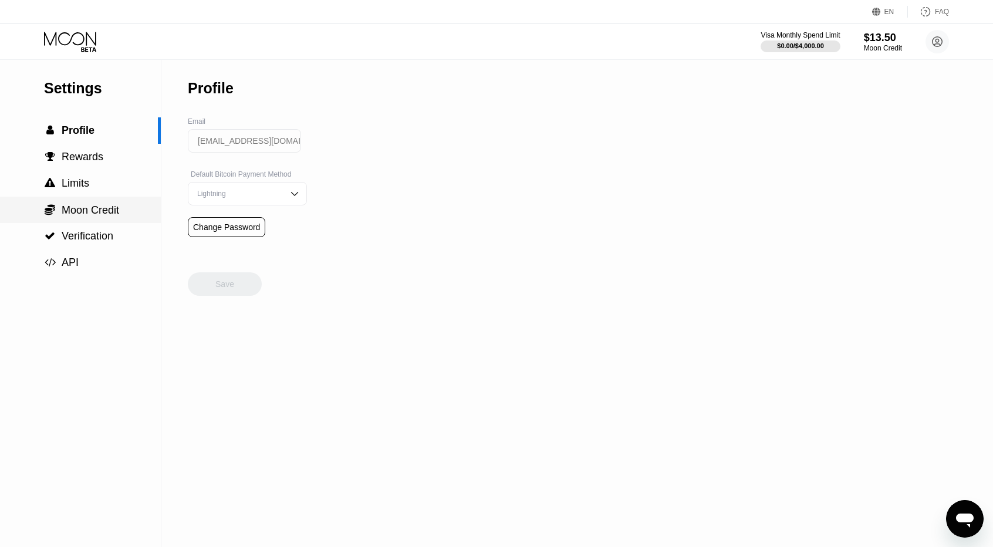
click at [93, 210] on span "Moon Credit" at bounding box center [91, 210] width 58 height 12
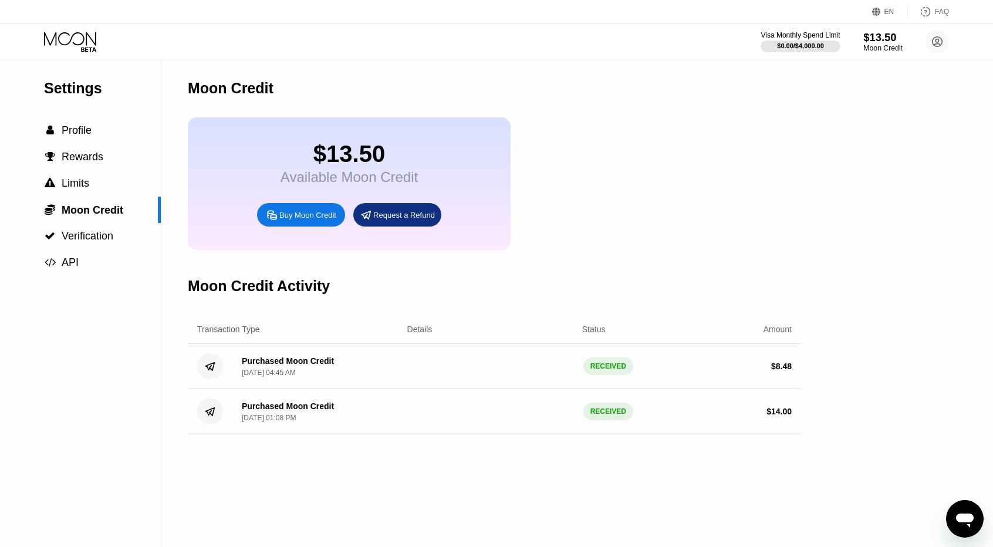
click at [888, 44] on div "Moon Credit" at bounding box center [883, 48] width 39 height 8
click at [934, 39] on circle at bounding box center [937, 41] width 23 height 23
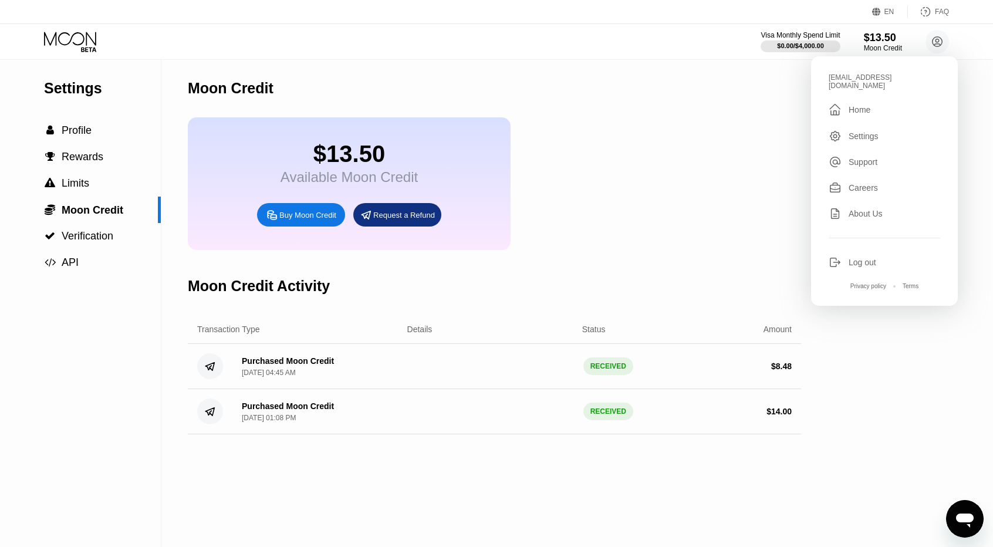
click at [865, 105] on div "Home" at bounding box center [860, 109] width 22 height 9
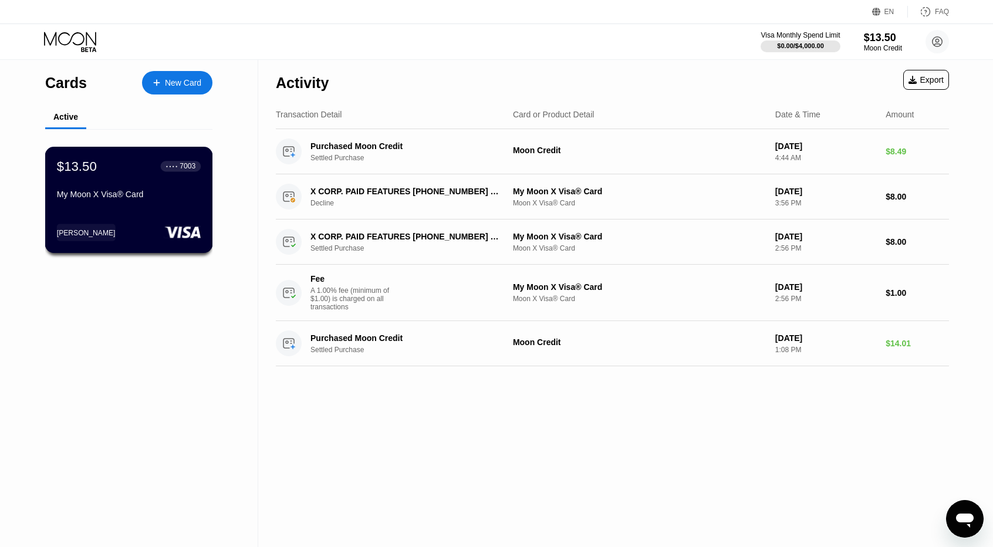
click at [113, 197] on div "My Moon X Visa® Card" at bounding box center [129, 194] width 144 height 9
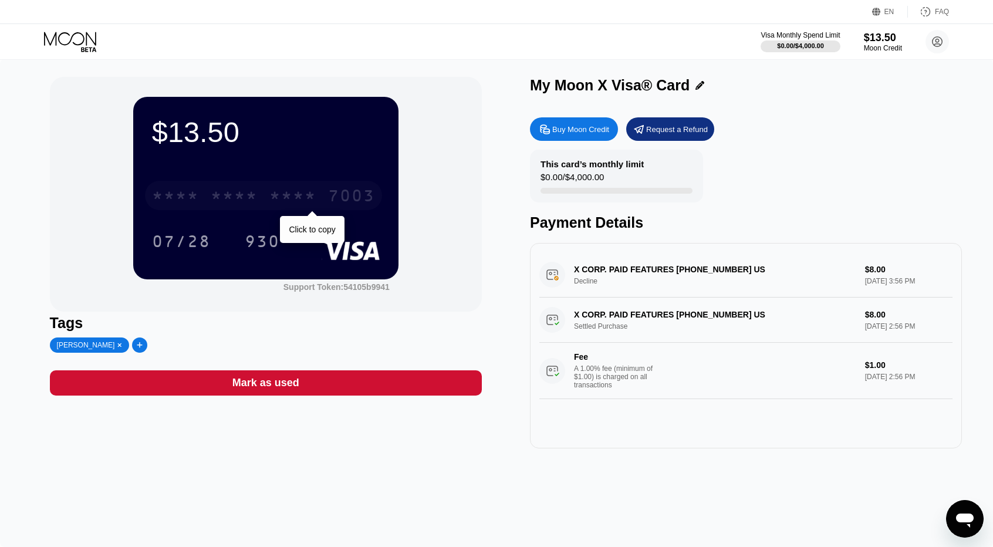
click at [351, 203] on div "7003" at bounding box center [351, 197] width 47 height 19
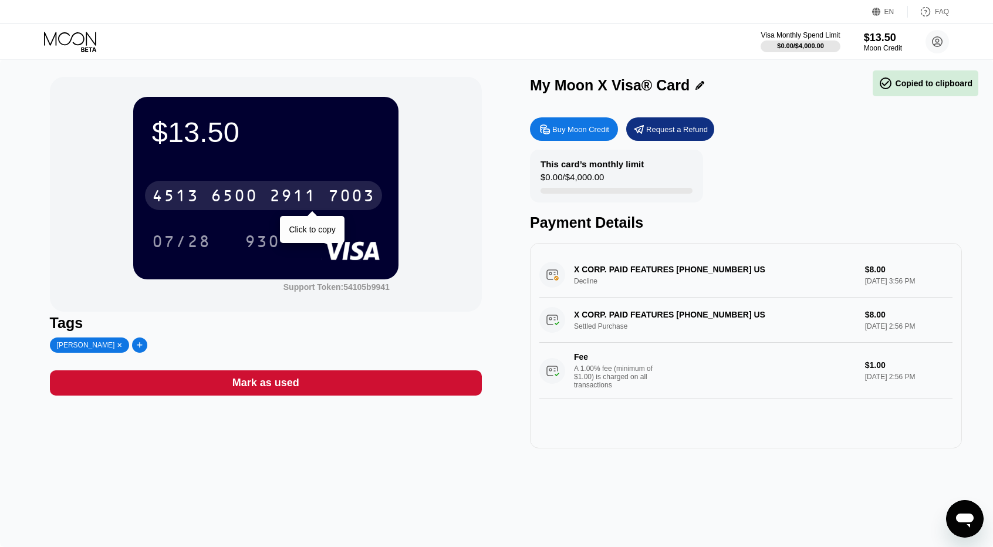
click at [298, 200] on div "2911" at bounding box center [292, 197] width 47 height 19
click at [328, 188] on div "* * * * * * * * * * * * 7003" at bounding box center [263, 195] width 237 height 29
